Goal: Navigation & Orientation: Go to known website

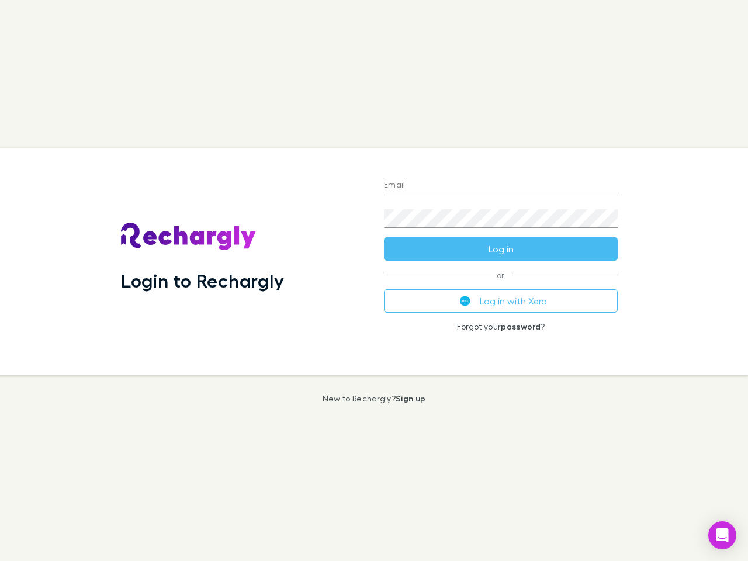
click at [374, 280] on div "Login to Rechargly" at bounding box center [243, 261] width 263 height 227
click at [501, 186] on input "Email" at bounding box center [501, 185] width 234 height 19
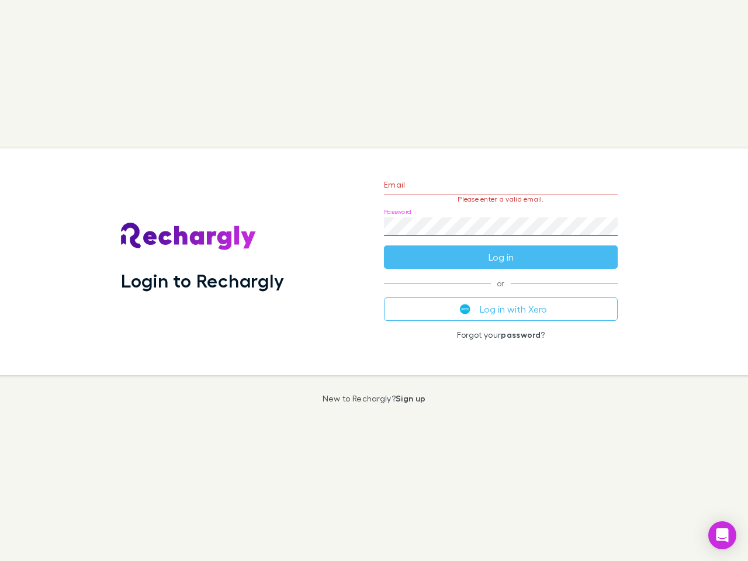
click at [501, 249] on form "Email Please enter a valid email. Password Log in" at bounding box center [501, 218] width 234 height 102
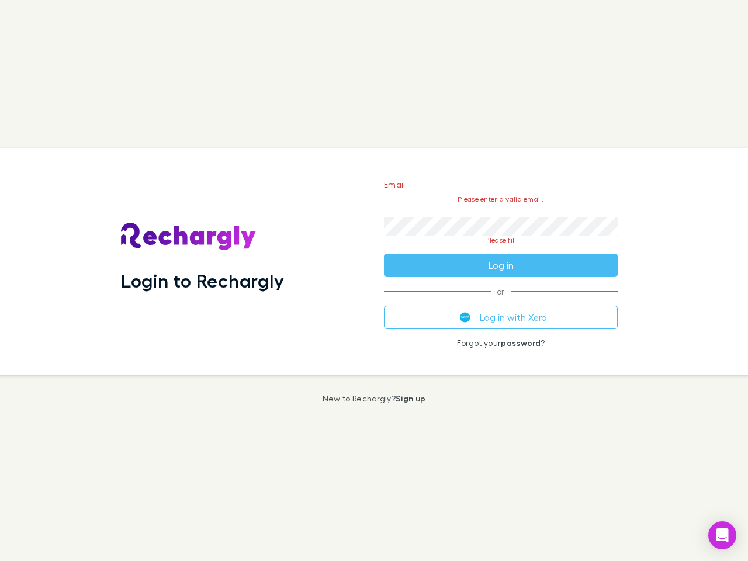
click at [501, 301] on div "Email Please enter a valid email. Password Please fill Log in or Log in with Xe…" at bounding box center [501, 261] width 252 height 227
click at [722, 535] on icon "Open Intercom Messenger" at bounding box center [722, 535] width 12 height 14
